Goal: Task Accomplishment & Management: Manage account settings

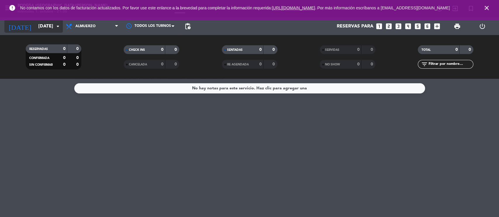
click at [39, 29] on input "[DATE]" at bounding box center [66, 26] width 62 height 11
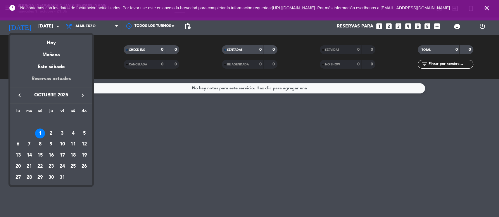
click at [47, 78] on div "Reservas actuales" at bounding box center [51, 81] width 82 height 12
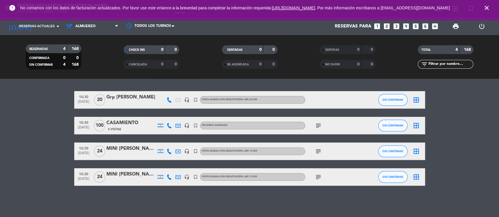
click at [130, 95] on div "Grp [PERSON_NAME]" at bounding box center [131, 98] width 50 height 8
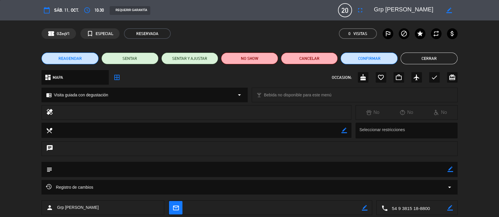
click at [448, 169] on icon "border_color" at bounding box center [451, 170] width 6 height 6
click at [448, 169] on icon at bounding box center [451, 170] width 6 height 6
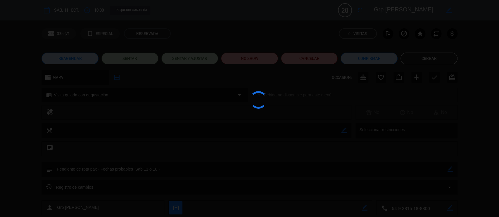
type textarea "Pendiente de rpta pax - Fechas probables Sab 11 o 18 -"
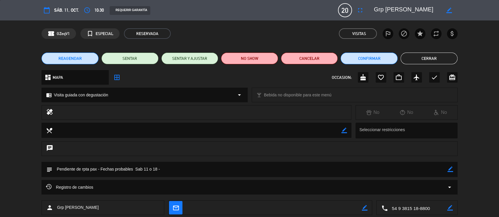
click at [442, 58] on button "Cerrar" at bounding box center [429, 59] width 57 height 12
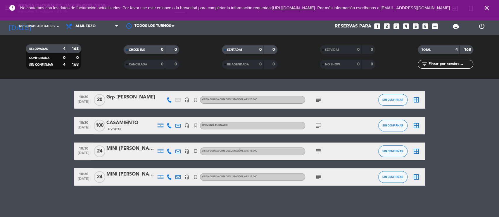
click at [440, 150] on bookings-row "10:30 [DATE] Grp [PERSON_NAME] headset_mic turned_in_not Visita guiada con degu…" at bounding box center [249, 138] width 499 height 95
